Goal: Entertainment & Leisure: Browse casually

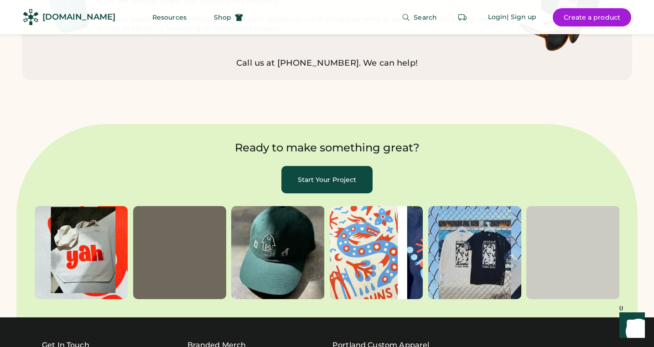
scroll to position [2651, 0]
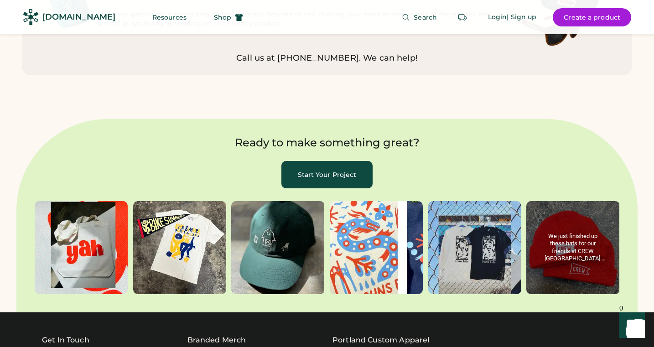
click at [579, 214] on behold-image "album, post 6 of 6" at bounding box center [572, 247] width 93 height 93
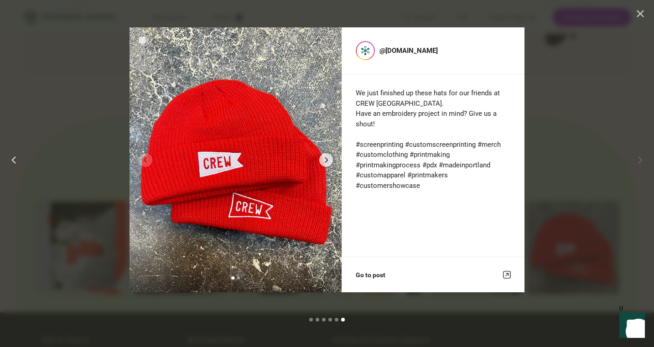
click at [582, 121] on div at bounding box center [327, 173] width 654 height 347
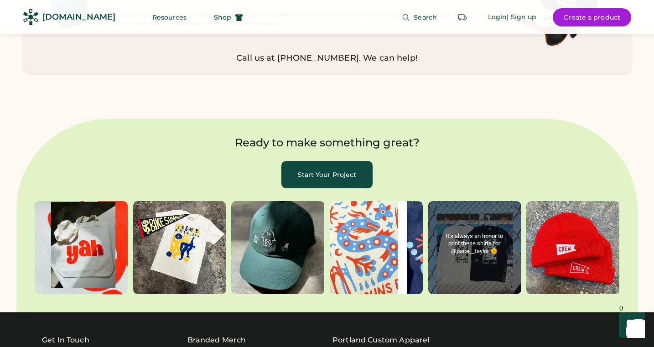
click at [481, 235] on behold-image "album, post 5 of 6" at bounding box center [474, 247] width 93 height 93
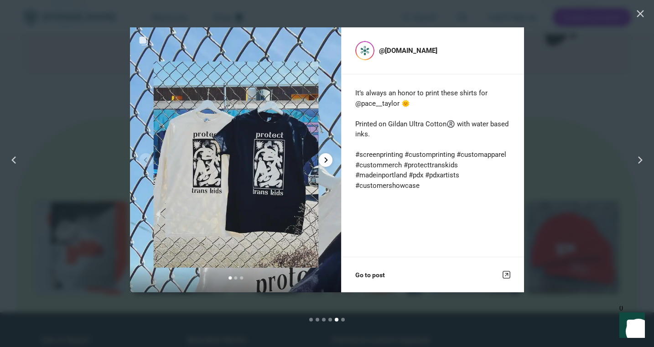
click at [325, 161] on icon "Next album slide" at bounding box center [325, 159] width 5 height 5
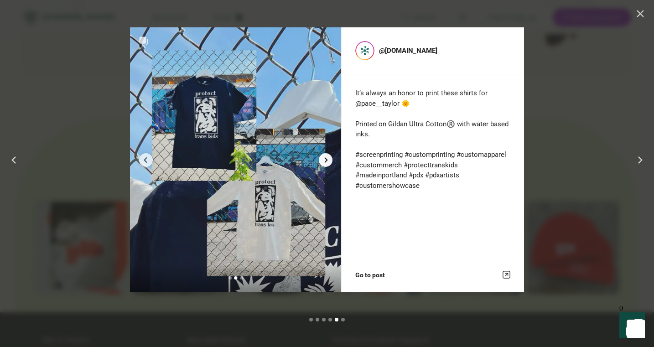
click at [325, 161] on icon "Next album slide" at bounding box center [325, 159] width 5 height 5
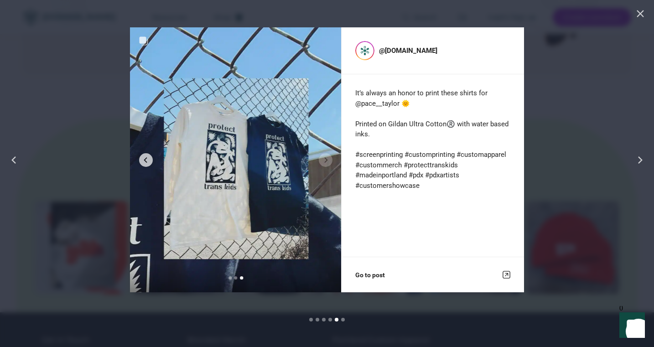
click at [554, 176] on div at bounding box center [327, 173] width 654 height 347
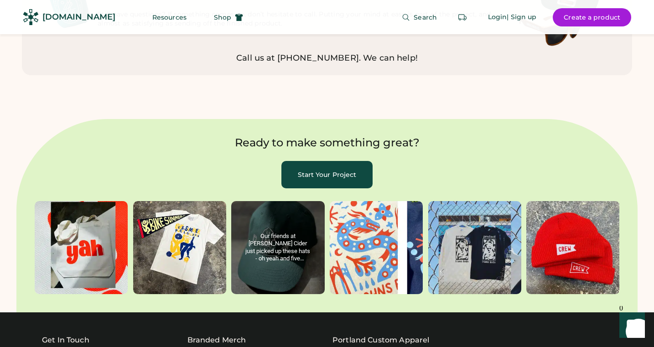
click at [302, 263] on behold-image "album, post 3 of 6" at bounding box center [277, 247] width 93 height 93
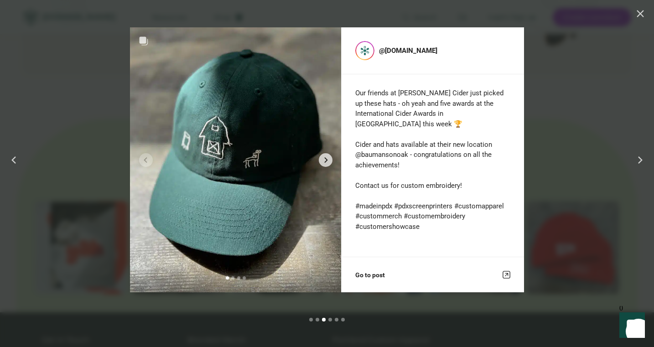
click at [582, 109] on div at bounding box center [327, 173] width 654 height 347
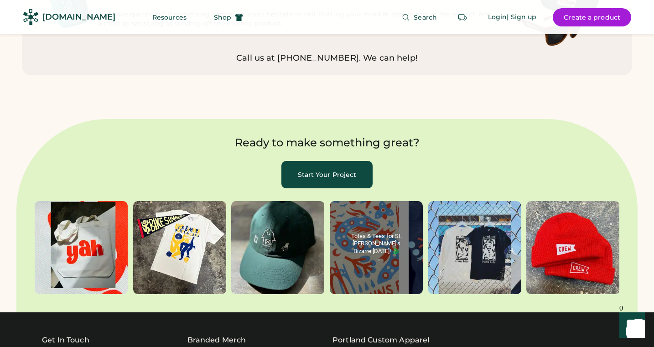
click at [381, 218] on behold-image "album, post 4 of 6" at bounding box center [376, 247] width 93 height 93
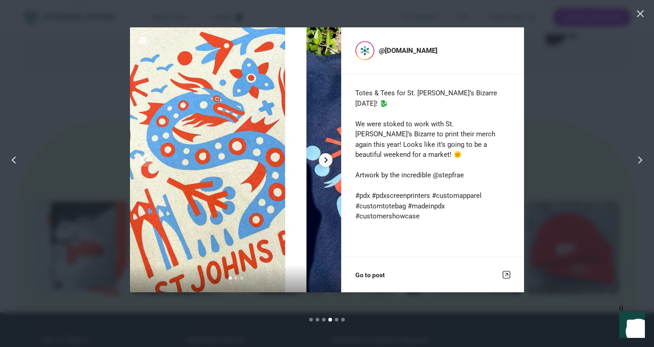
click at [325, 161] on icon "Next album slide" at bounding box center [326, 159] width 3 height 5
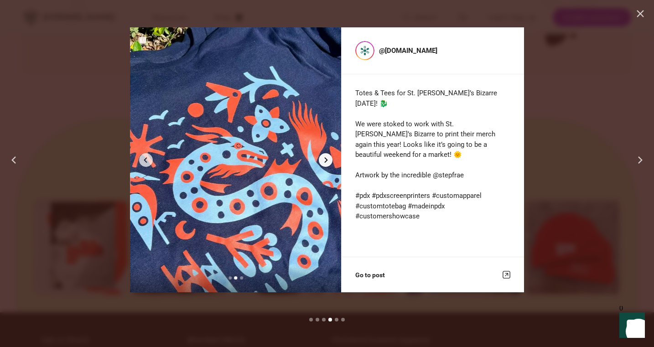
click at [325, 161] on icon "Next album slide" at bounding box center [326, 159] width 3 height 5
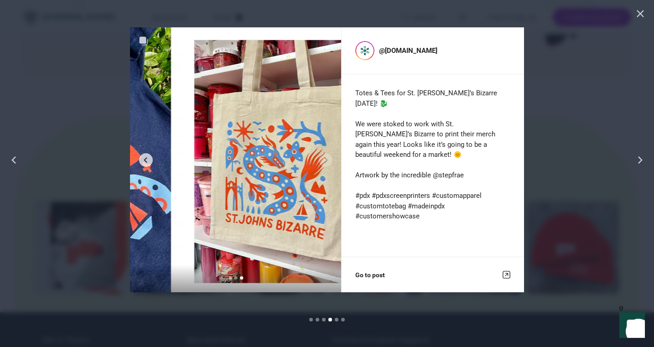
click at [579, 142] on div at bounding box center [327, 173] width 654 height 347
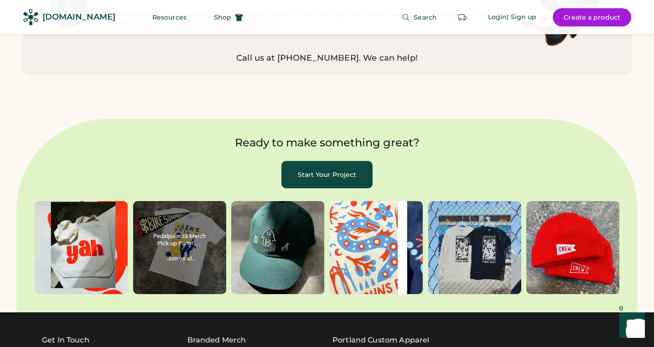
click at [193, 254] on behold-image "album, post 2 of 6" at bounding box center [179, 247] width 93 height 93
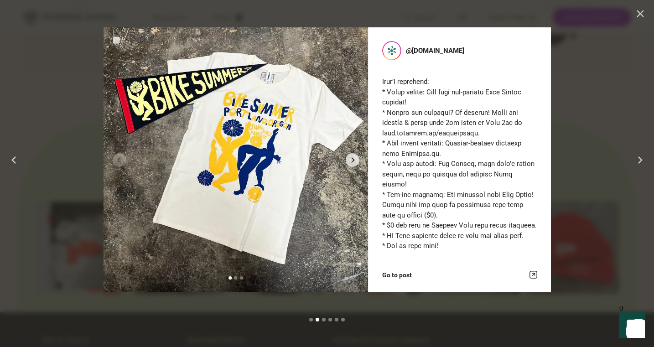
scroll to position [74, 0]
click at [589, 155] on div at bounding box center [327, 173] width 654 height 347
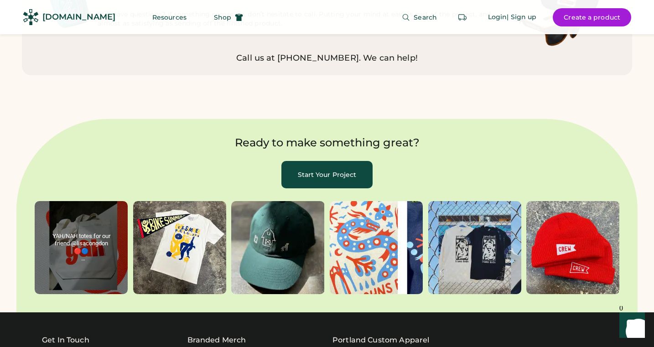
click at [114, 234] on behold-image "album, post 1 of 6" at bounding box center [81, 247] width 93 height 93
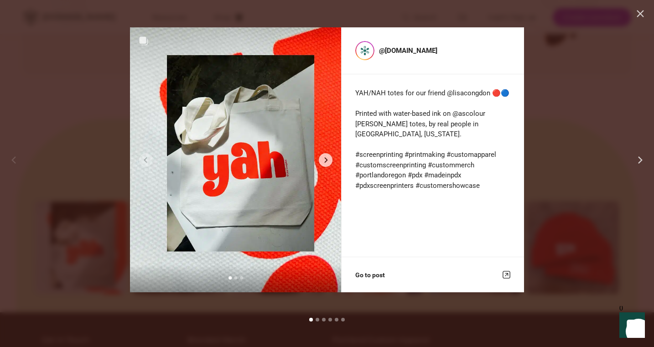
click at [556, 88] on div at bounding box center [327, 173] width 654 height 347
